Goal: Task Accomplishment & Management: Use online tool/utility

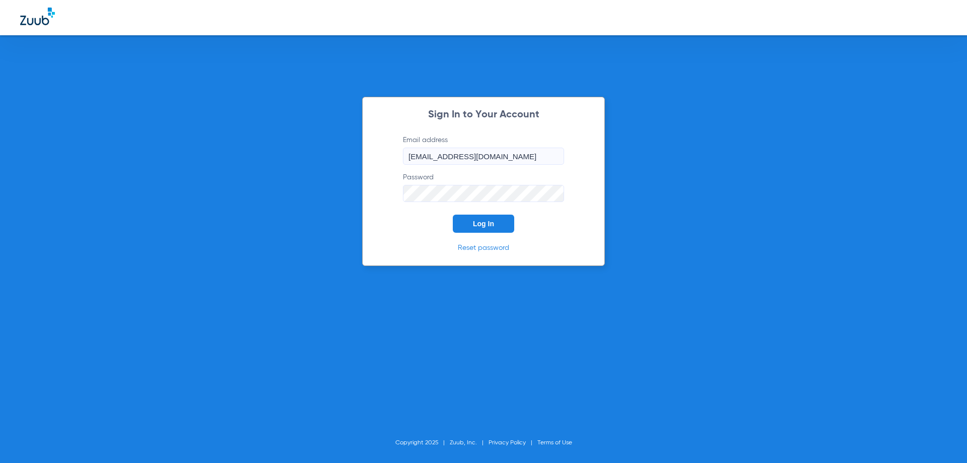
click at [487, 234] on div "Sign In to Your Account Email address [EMAIL_ADDRESS][DOMAIN_NAME] Password Log…" at bounding box center [483, 181] width 243 height 169
click at [487, 225] on span "Log In" at bounding box center [483, 224] width 21 height 8
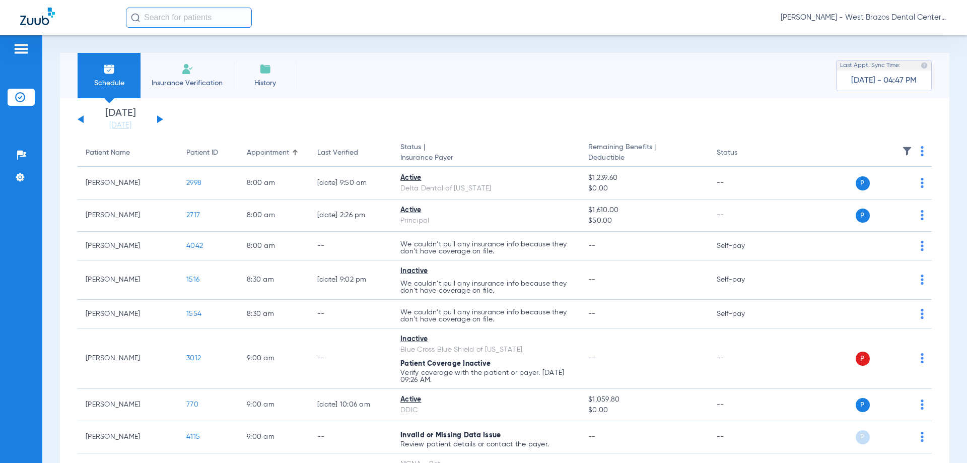
click at [82, 119] on button at bounding box center [81, 119] width 6 height 8
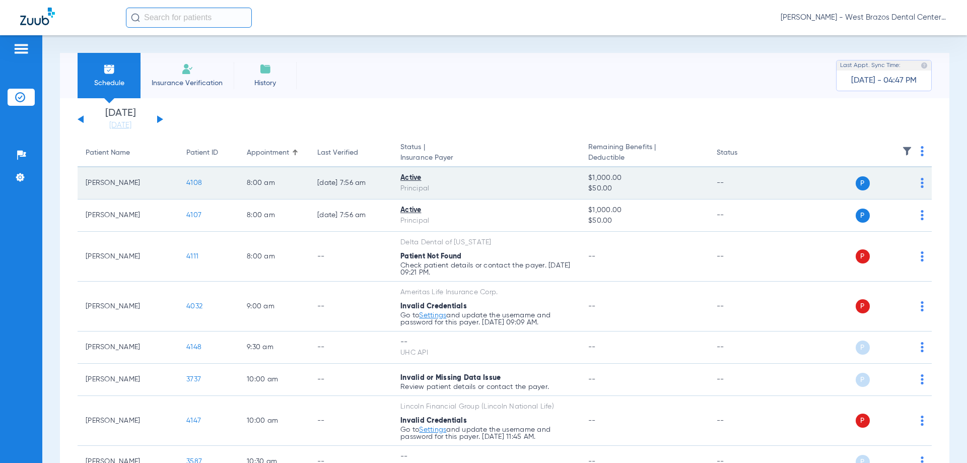
click at [188, 185] on span "4108" at bounding box center [194, 182] width 16 height 7
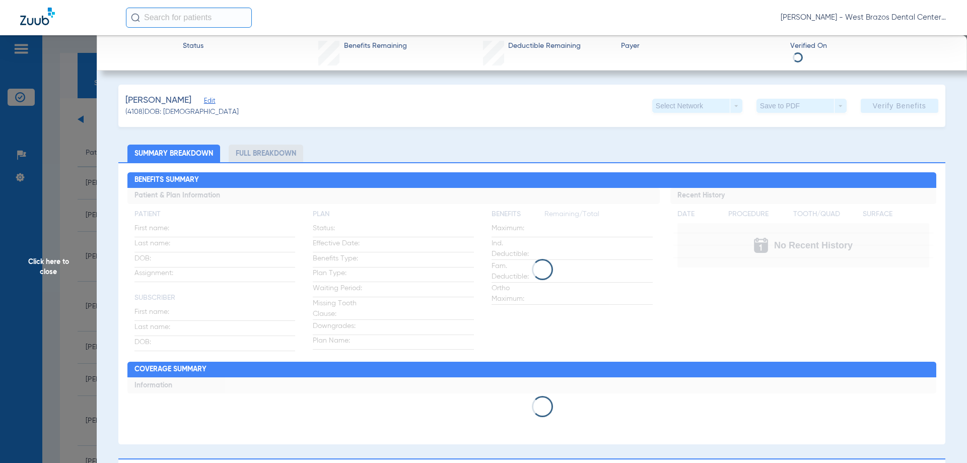
click at [258, 158] on li "Full Breakdown" at bounding box center [266, 154] width 75 height 18
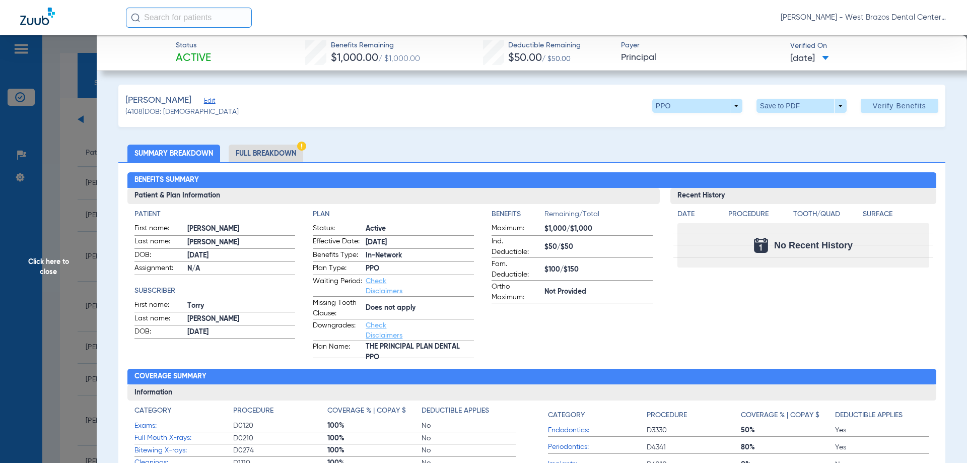
click at [261, 155] on li "Full Breakdown" at bounding box center [266, 154] width 75 height 18
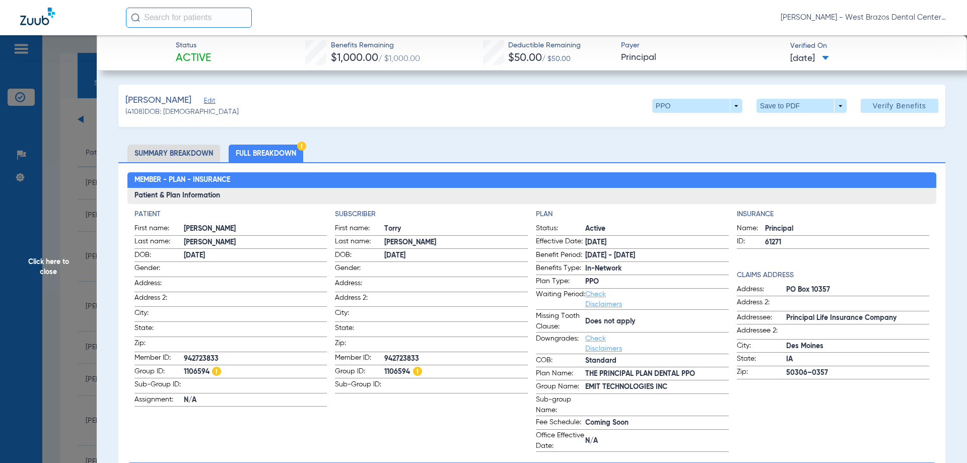
click at [302, 143] on img at bounding box center [301, 146] width 9 height 9
click at [304, 147] on img at bounding box center [301, 146] width 9 height 9
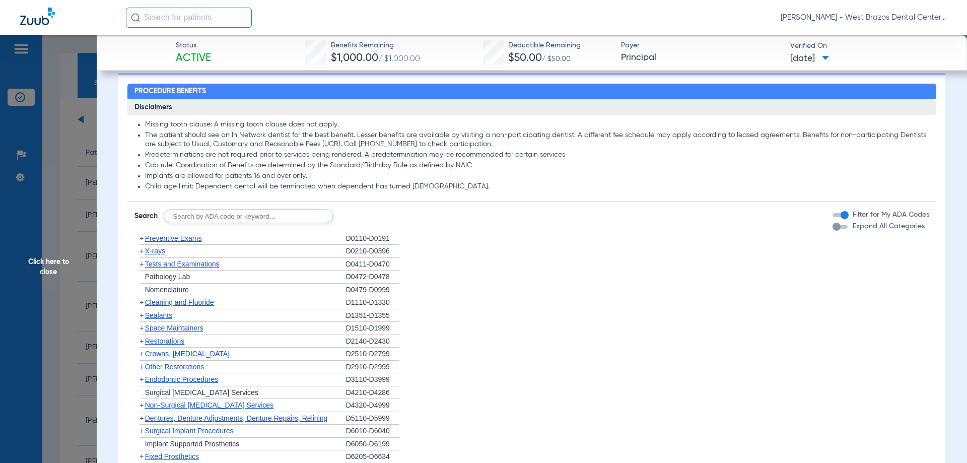
scroll to position [806, 0]
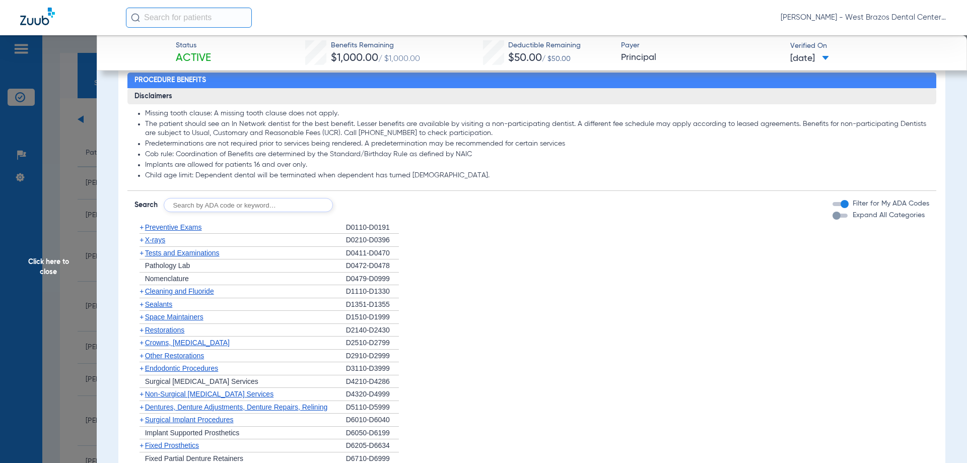
click at [150, 240] on span "X-rays" at bounding box center [155, 240] width 20 height 8
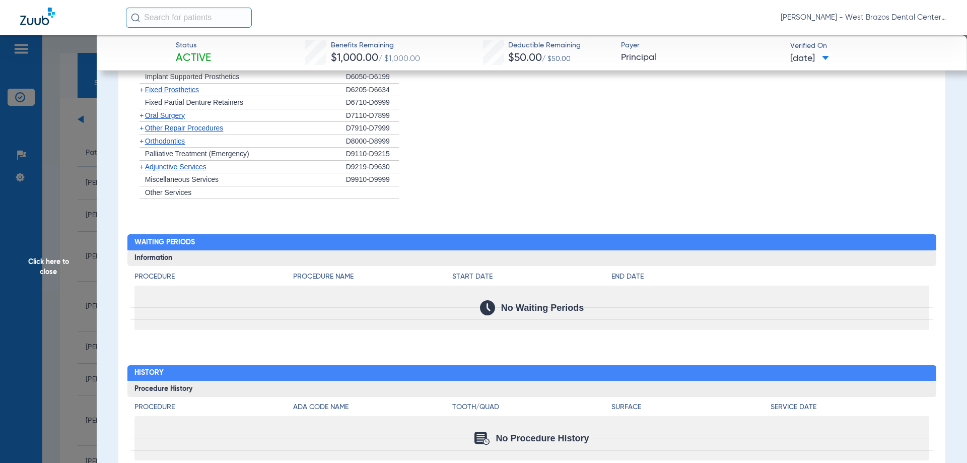
scroll to position [1297, 0]
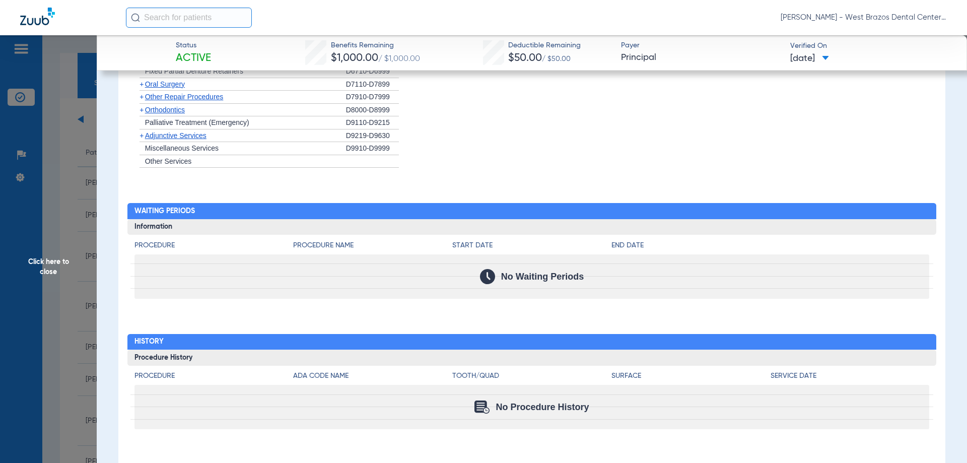
drag, startPoint x: 44, startPoint y: 252, endPoint x: 50, endPoint y: 251, distance: 6.6
click at [44, 252] on span "Click here to close" at bounding box center [48, 266] width 97 height 463
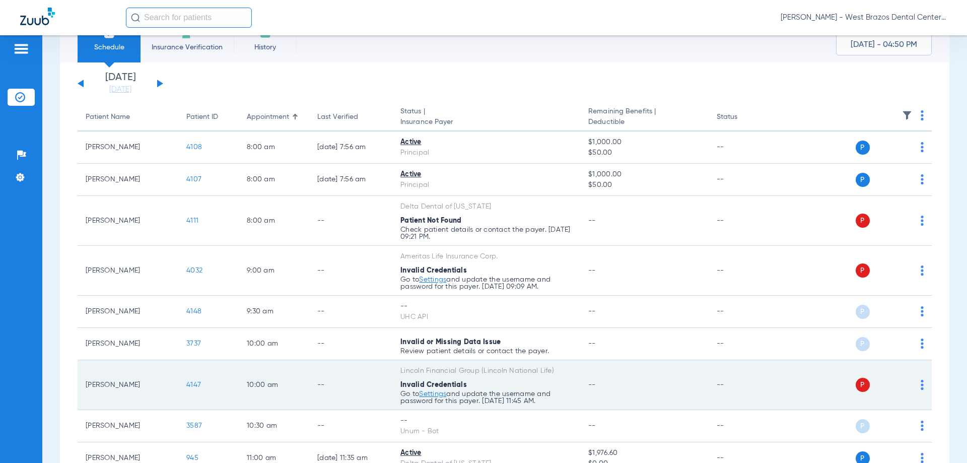
scroll to position [101, 0]
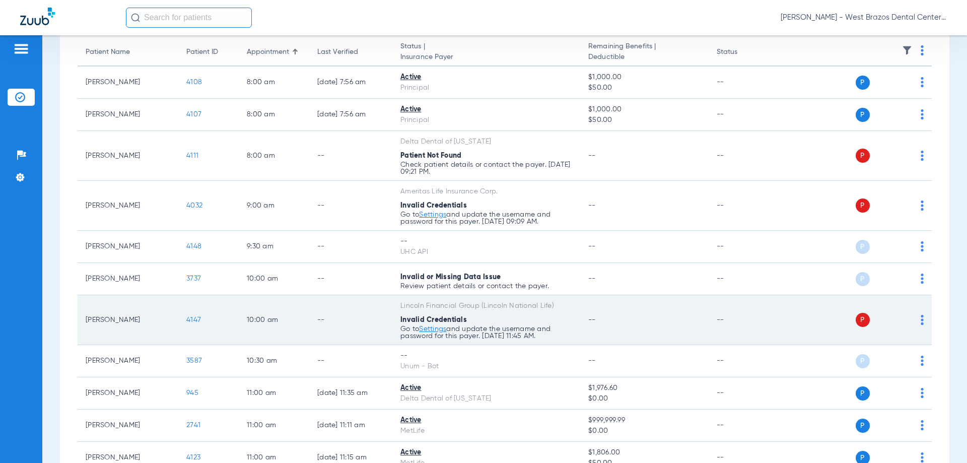
click at [197, 319] on span "4147" at bounding box center [193, 319] width 15 height 7
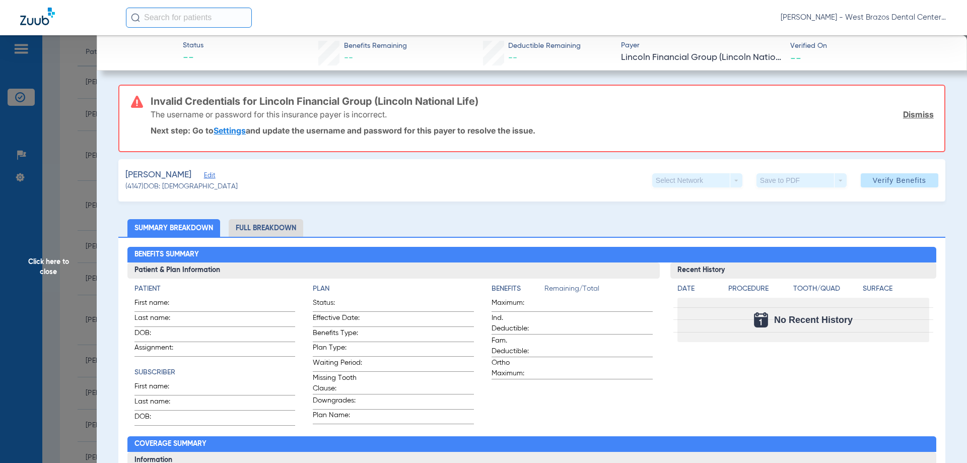
click at [45, 262] on span "Click here to close" at bounding box center [48, 266] width 97 height 463
